Goal: Check status: Check status

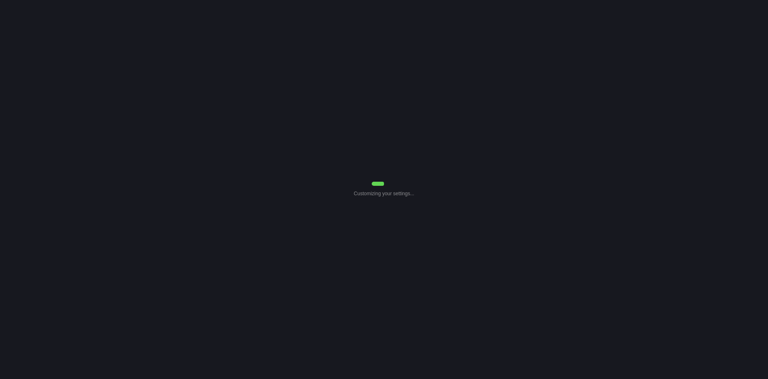
select select "0"
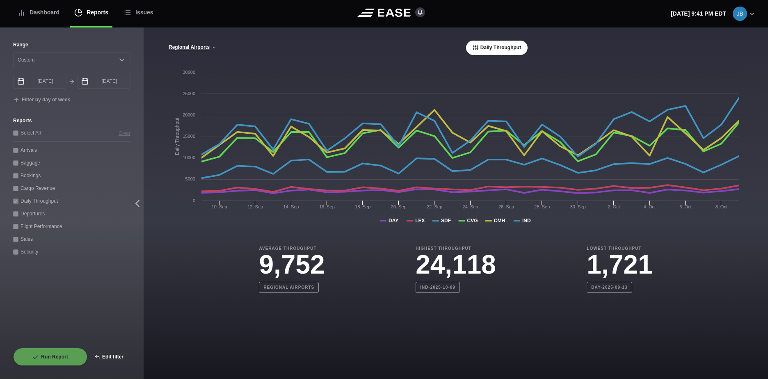
click at [30, 201] on div "Daily Throughput" at bounding box center [71, 201] width 117 height 9
